Goal: Transaction & Acquisition: Book appointment/travel/reservation

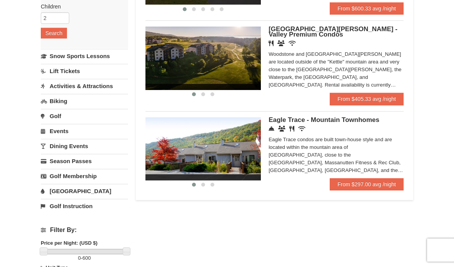
scroll to position [118, 0]
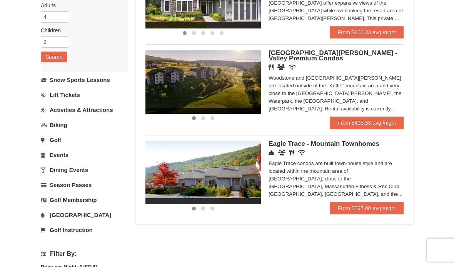
click at [393, 124] on link "From $405.33 avg /night" at bounding box center [367, 123] width 74 height 12
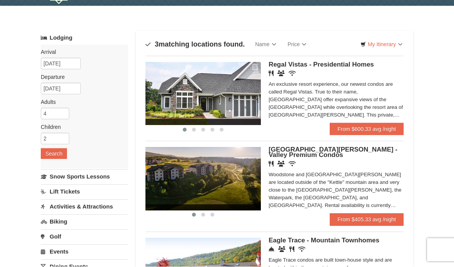
scroll to position [21, 0]
click at [380, 224] on link "From $405.33 avg /night" at bounding box center [367, 219] width 74 height 12
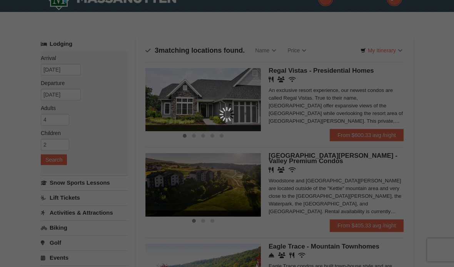
scroll to position [0, 0]
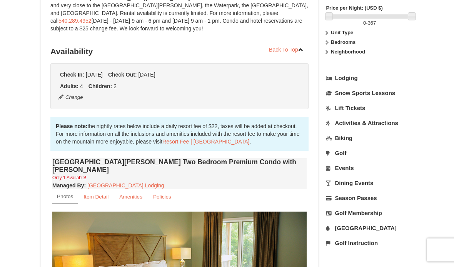
scroll to position [103, 0]
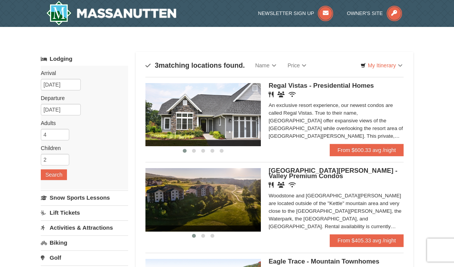
click at [388, 150] on link "From $600.33 avg /night" at bounding box center [367, 150] width 74 height 12
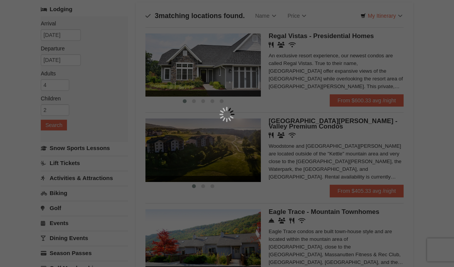
scroll to position [50, 0]
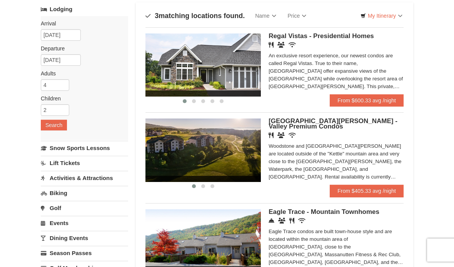
click at [219, 151] on img at bounding box center [202, 150] width 115 height 63
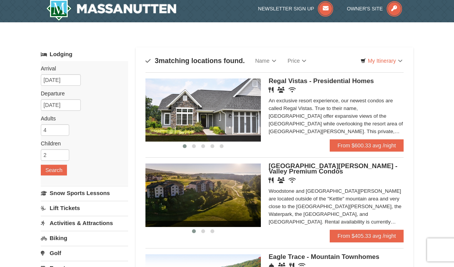
scroll to position [0, 0]
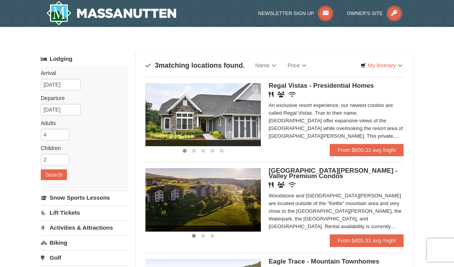
click at [219, 131] on img at bounding box center [202, 114] width 115 height 63
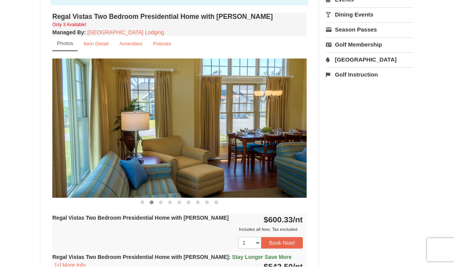
scroll to position [288, 0]
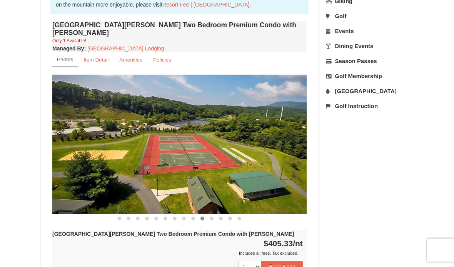
scroll to position [257, 0]
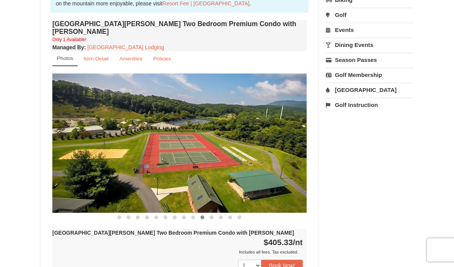
click at [102, 52] on link "Item Detail" at bounding box center [96, 59] width 35 height 15
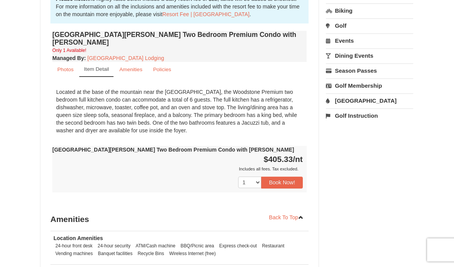
scroll to position [246, 0]
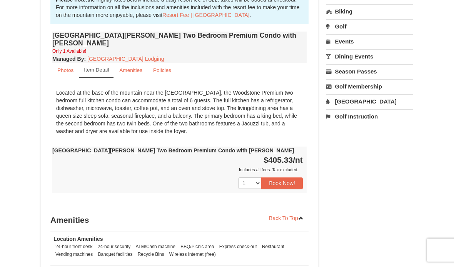
click at [139, 67] on small "Amenities" at bounding box center [130, 70] width 23 height 6
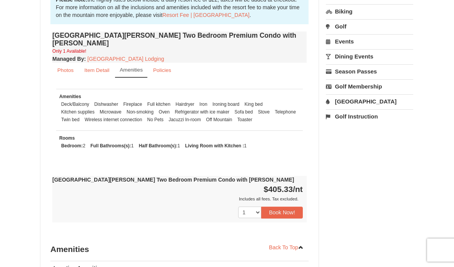
click at [73, 67] on small "Photos" at bounding box center [65, 70] width 16 height 6
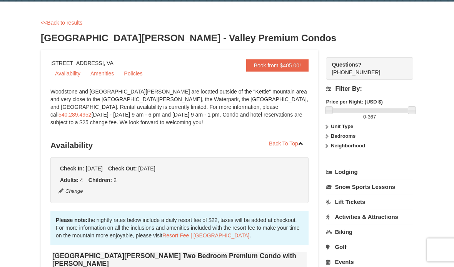
scroll to position [0, 0]
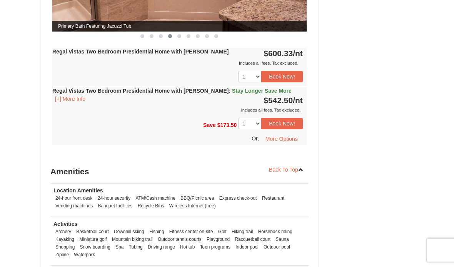
scroll to position [454, 0]
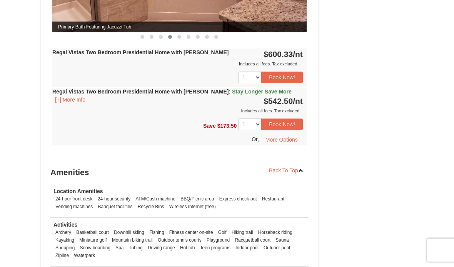
click at [291, 119] on button "Book Now!" at bounding box center [282, 125] width 42 height 12
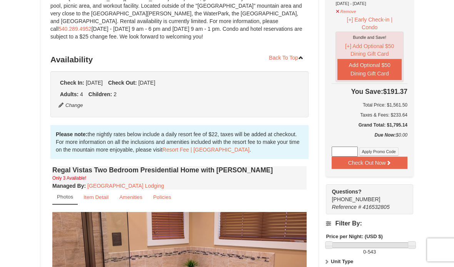
scroll to position [132, 0]
